Goal: Contribute content

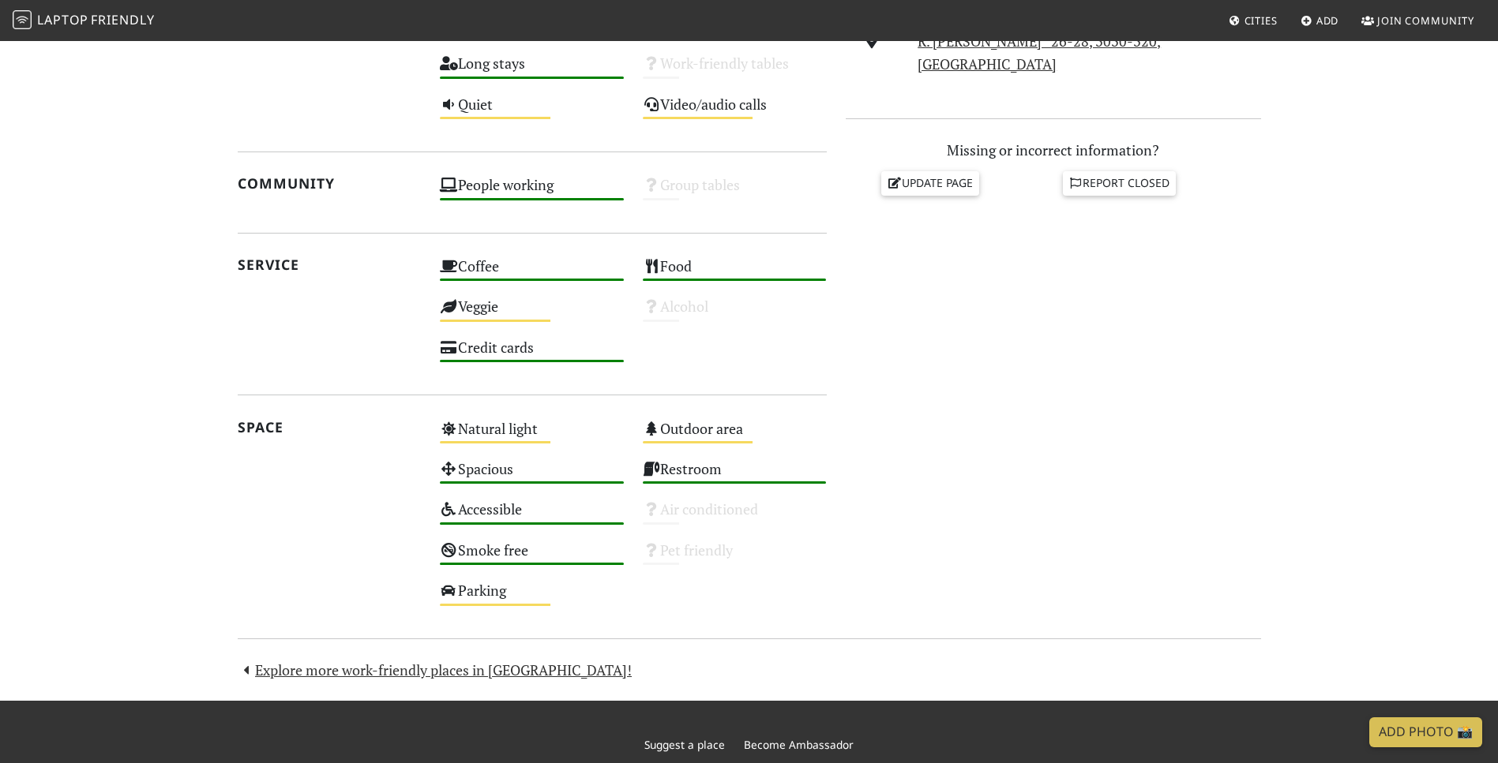
scroll to position [740, 0]
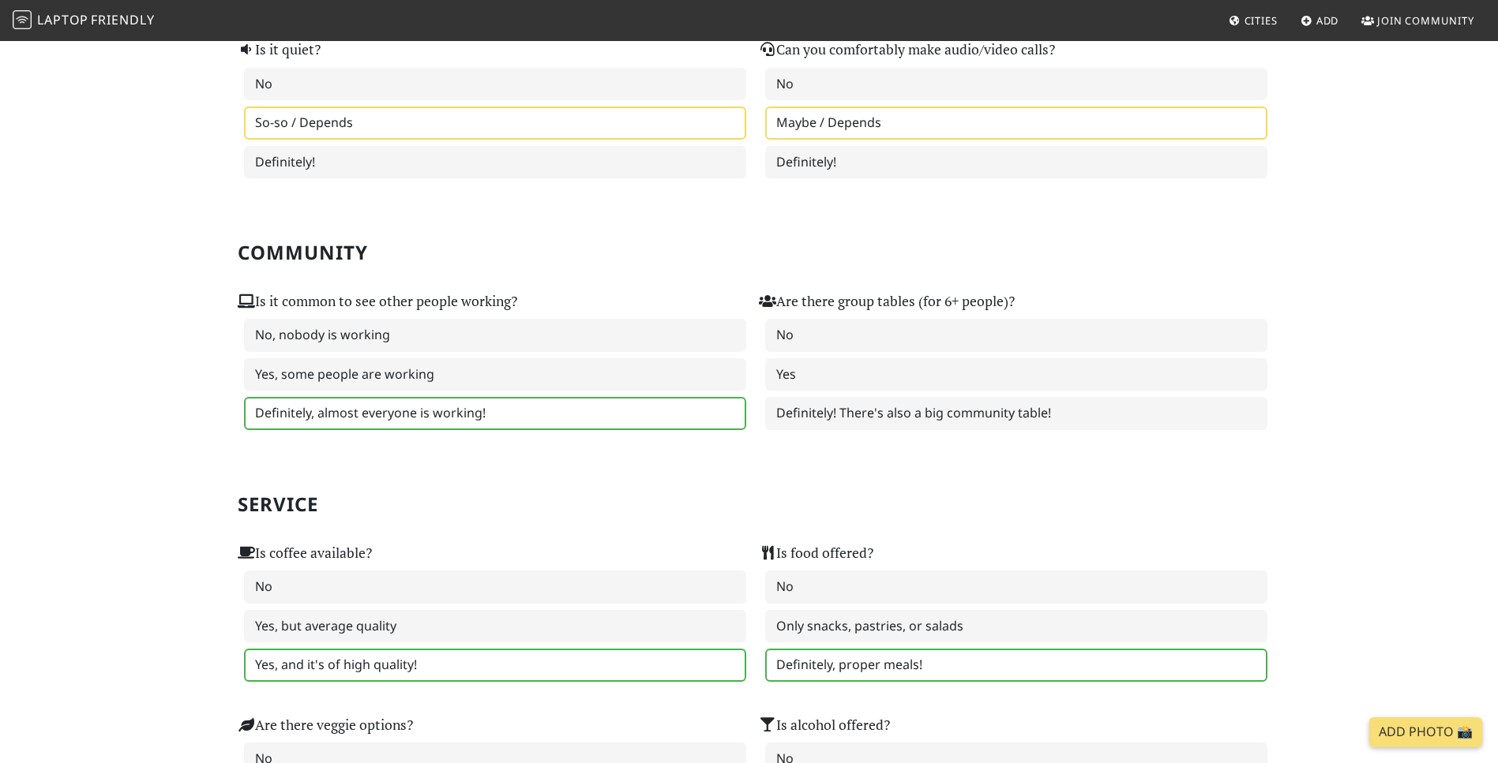
scroll to position [647, 0]
